Goal: Transaction & Acquisition: Purchase product/service

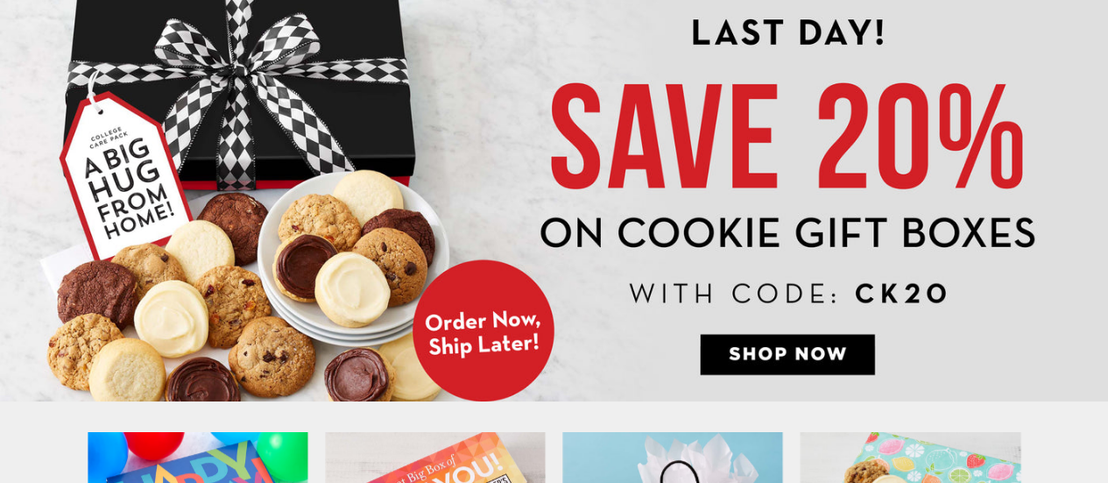
scroll to position [217, 0]
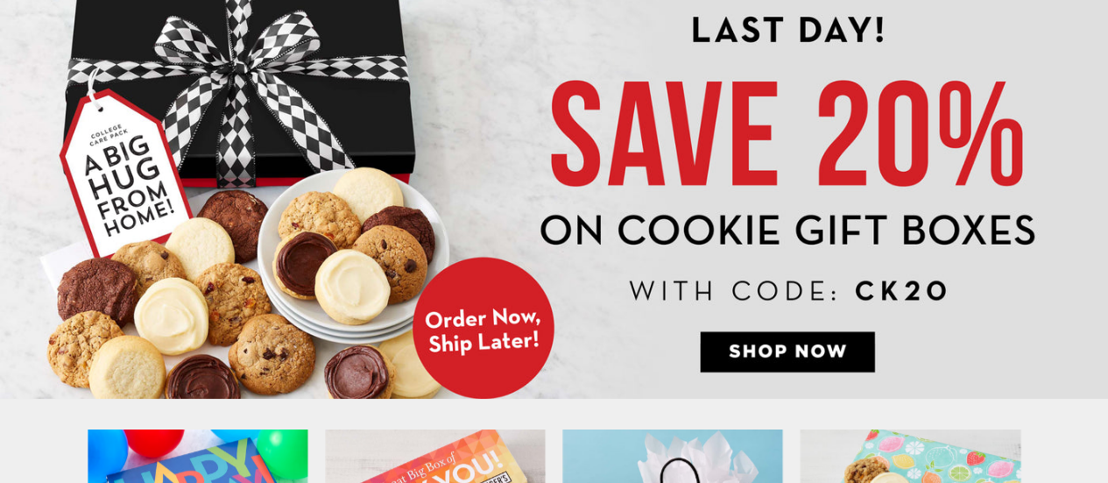
click at [822, 353] on img at bounding box center [554, 190] width 1108 height 416
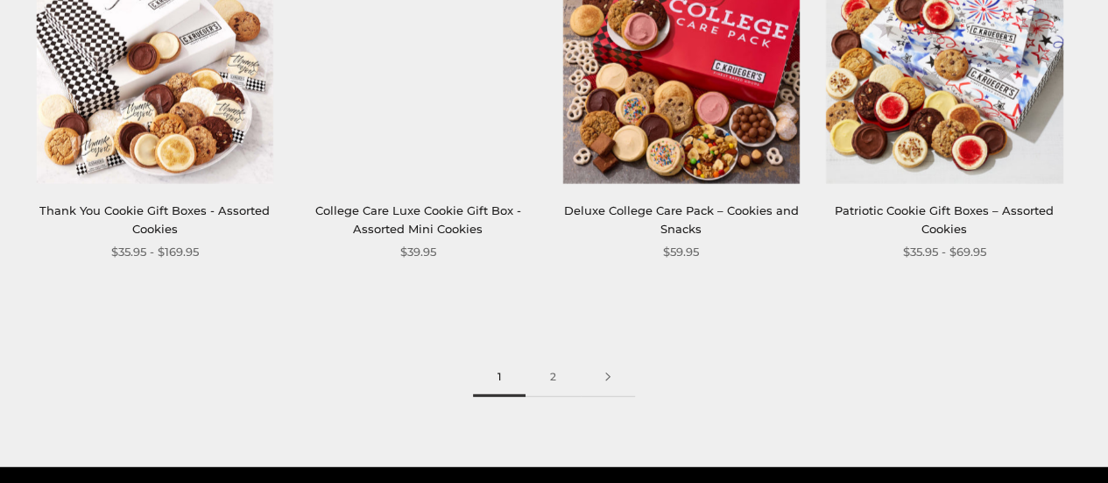
scroll to position [2169, 0]
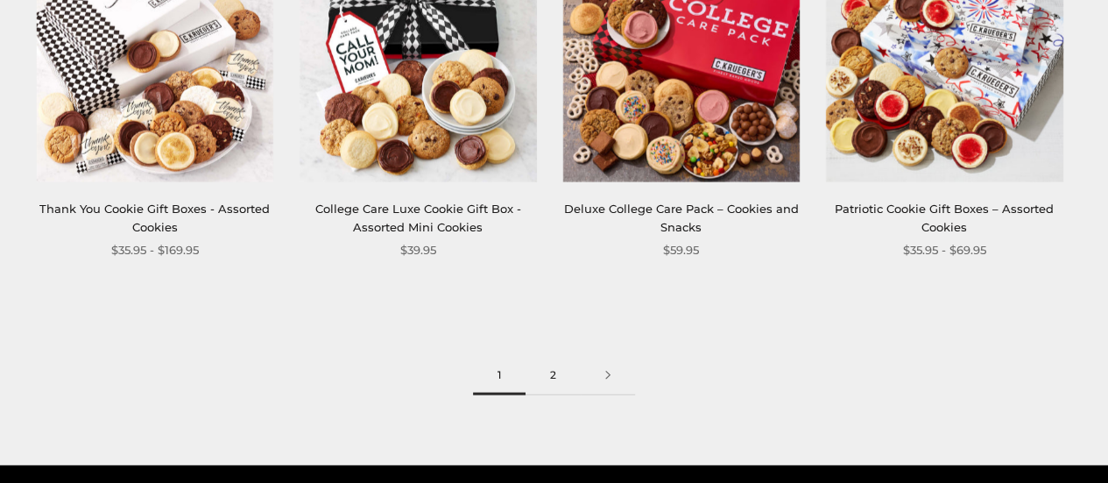
click at [548, 379] on link "2" at bounding box center [552, 375] width 55 height 39
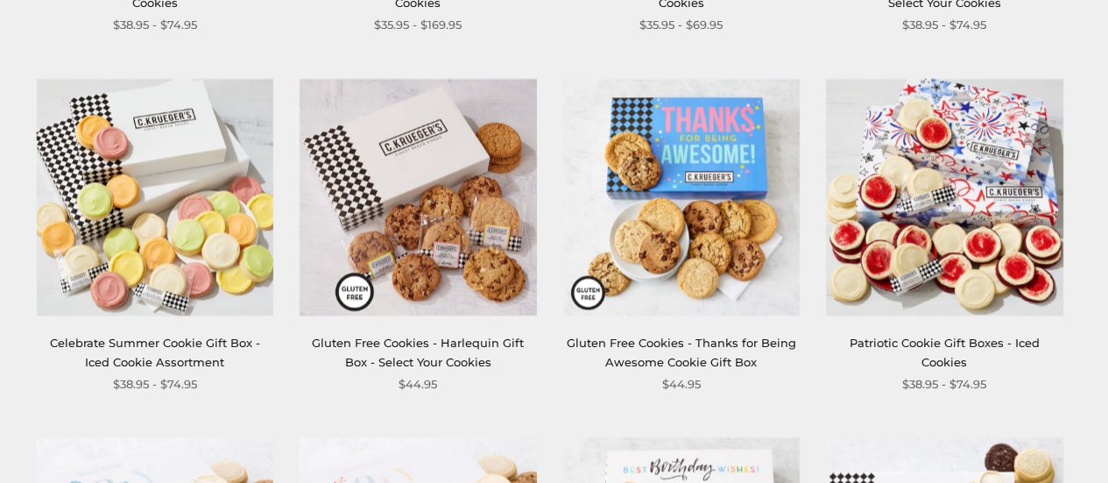
scroll to position [1313, 0]
